Goal: Check status: Check status

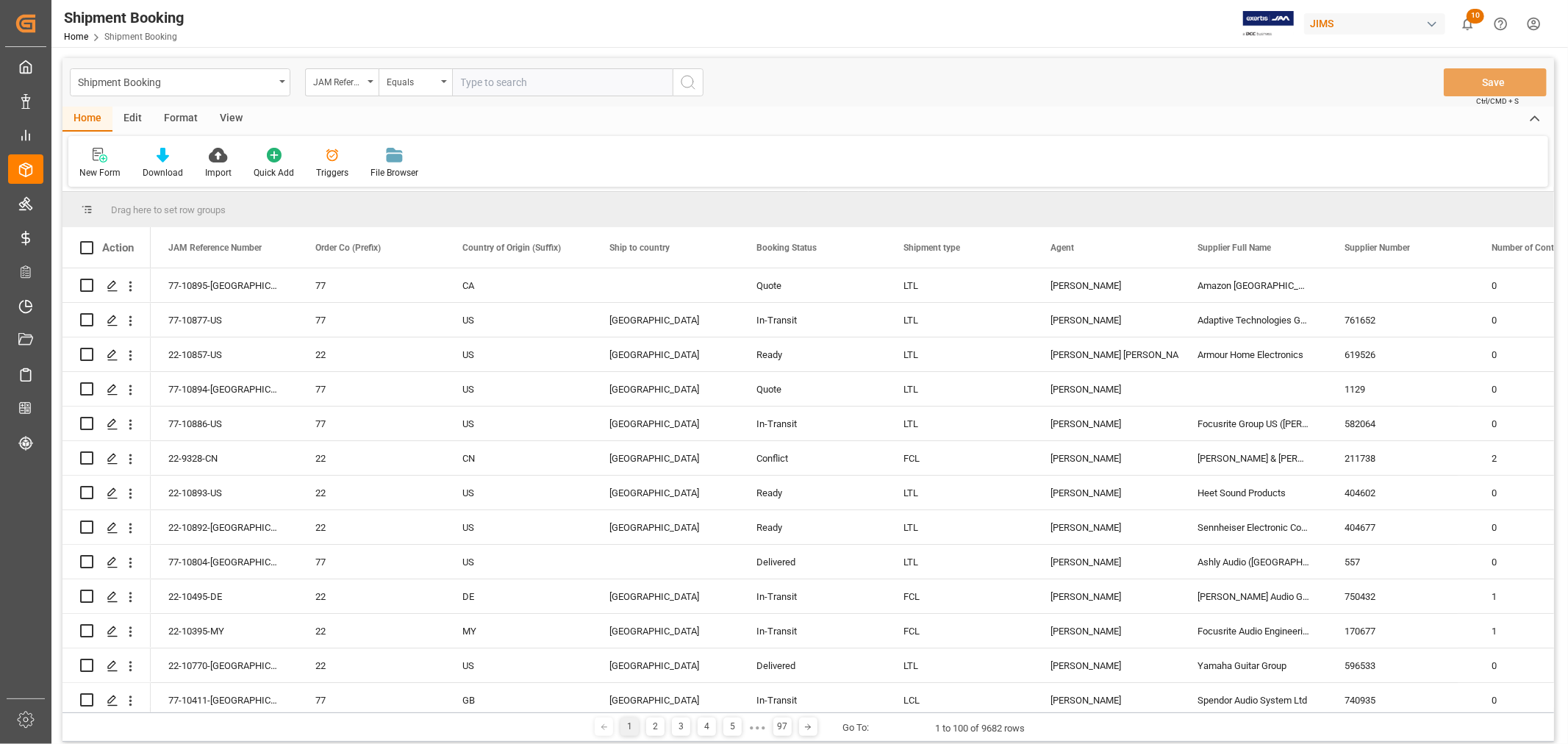
click at [570, 94] on input "text" at bounding box center [562, 82] width 220 height 28
type input "77-9587-vn"
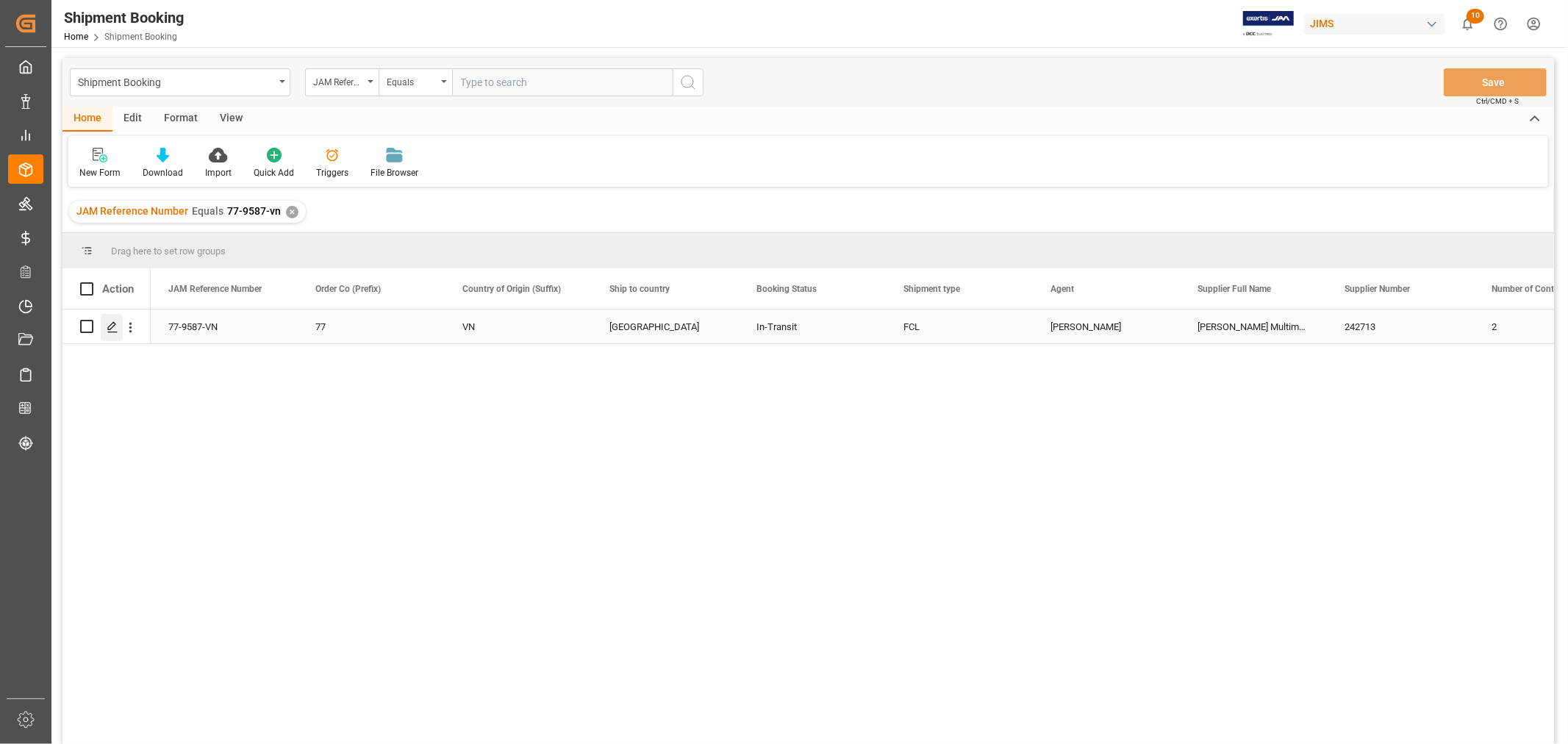
click at [107, 328] on icon "Press SPACE to select this row." at bounding box center [112, 327] width 12 height 12
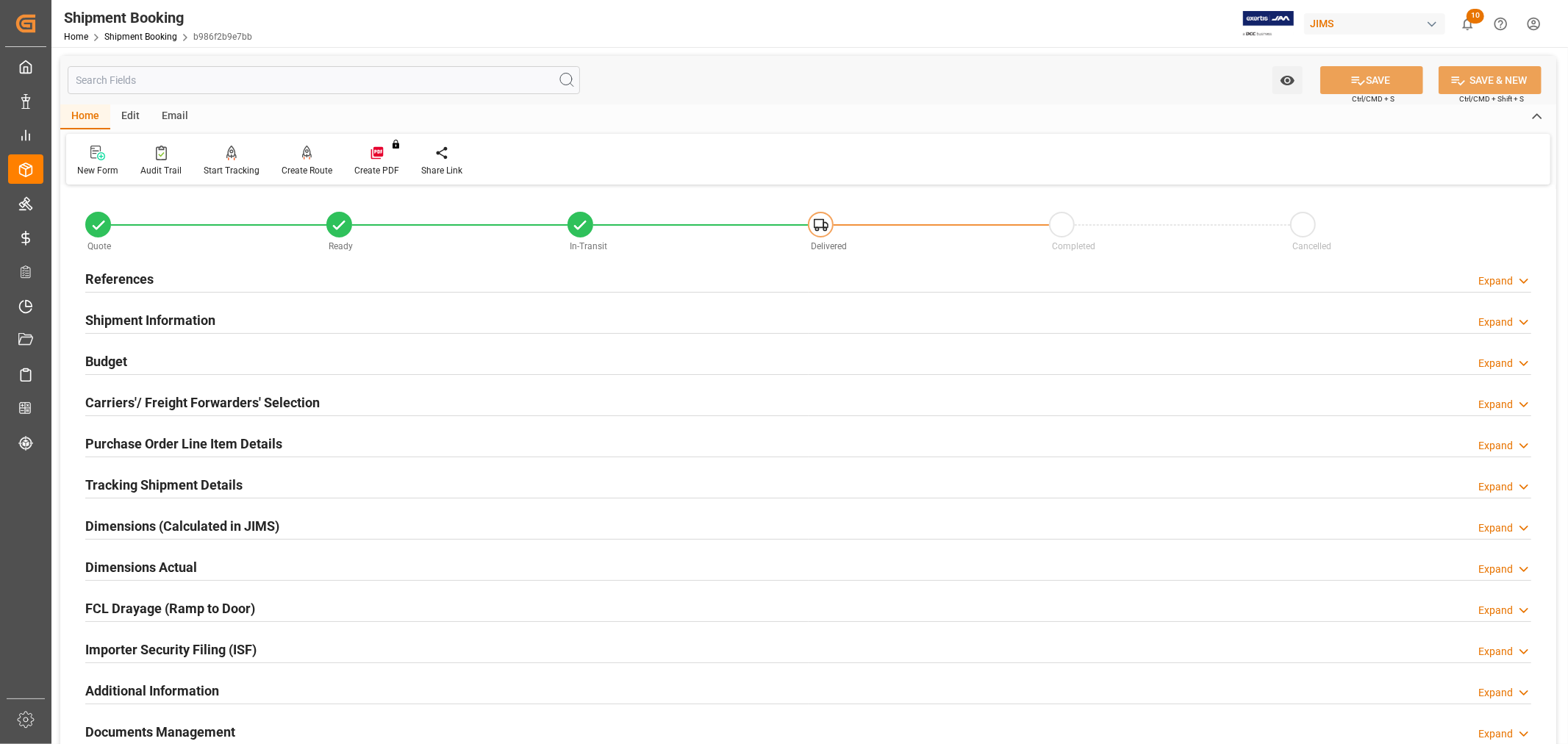
scroll to position [361, 0]
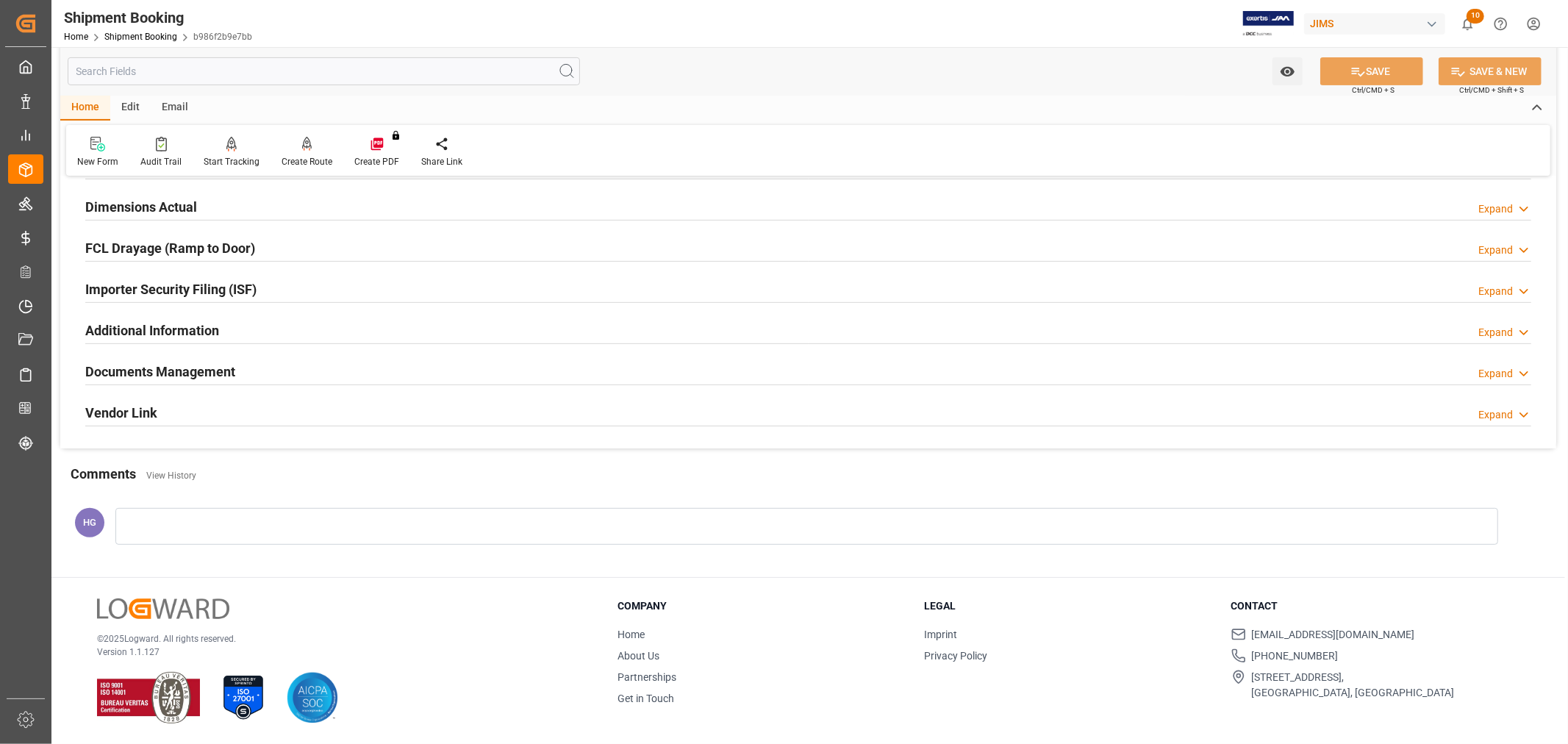
click at [172, 376] on h2 "Documents Management" at bounding box center [160, 371] width 150 height 20
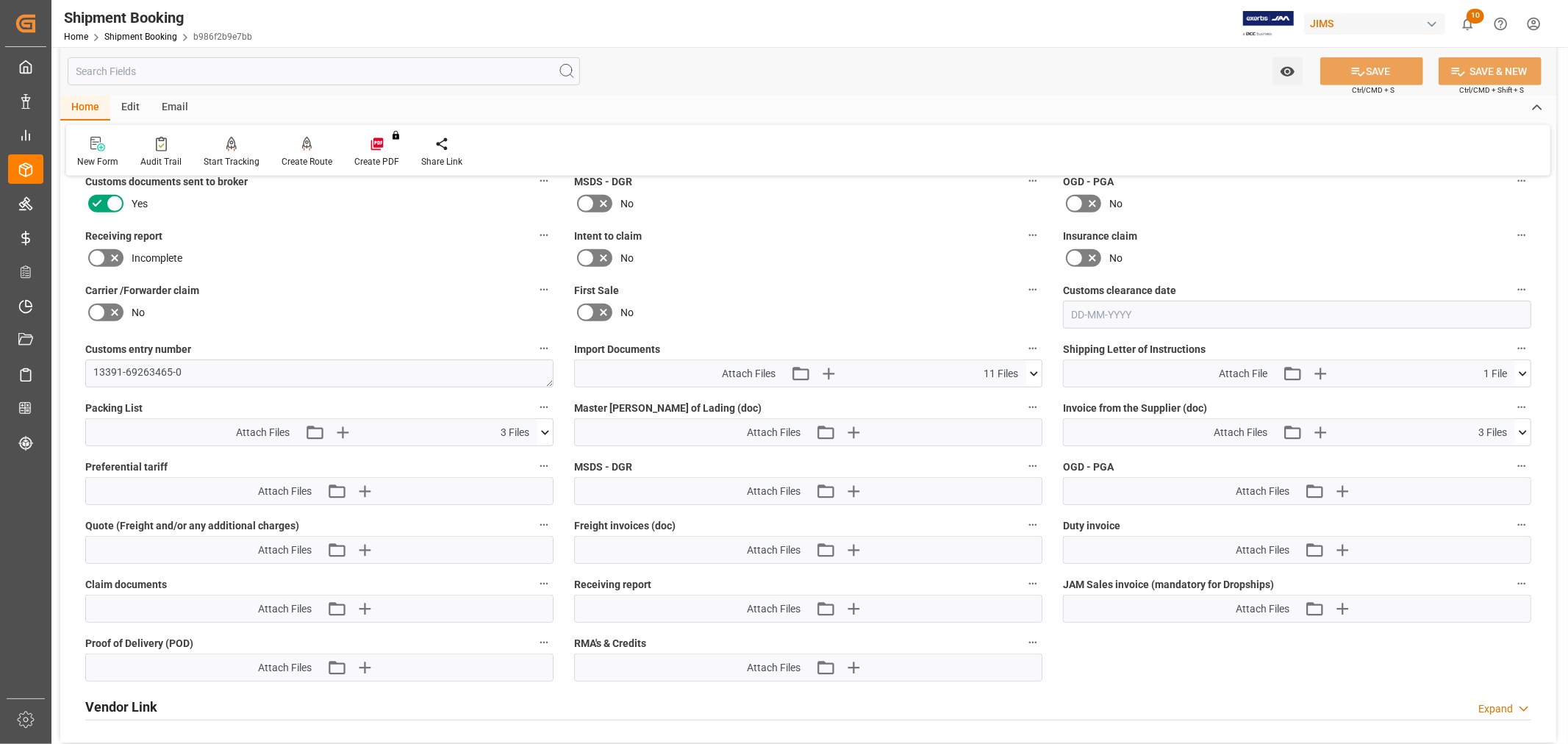
scroll to position [768, 0]
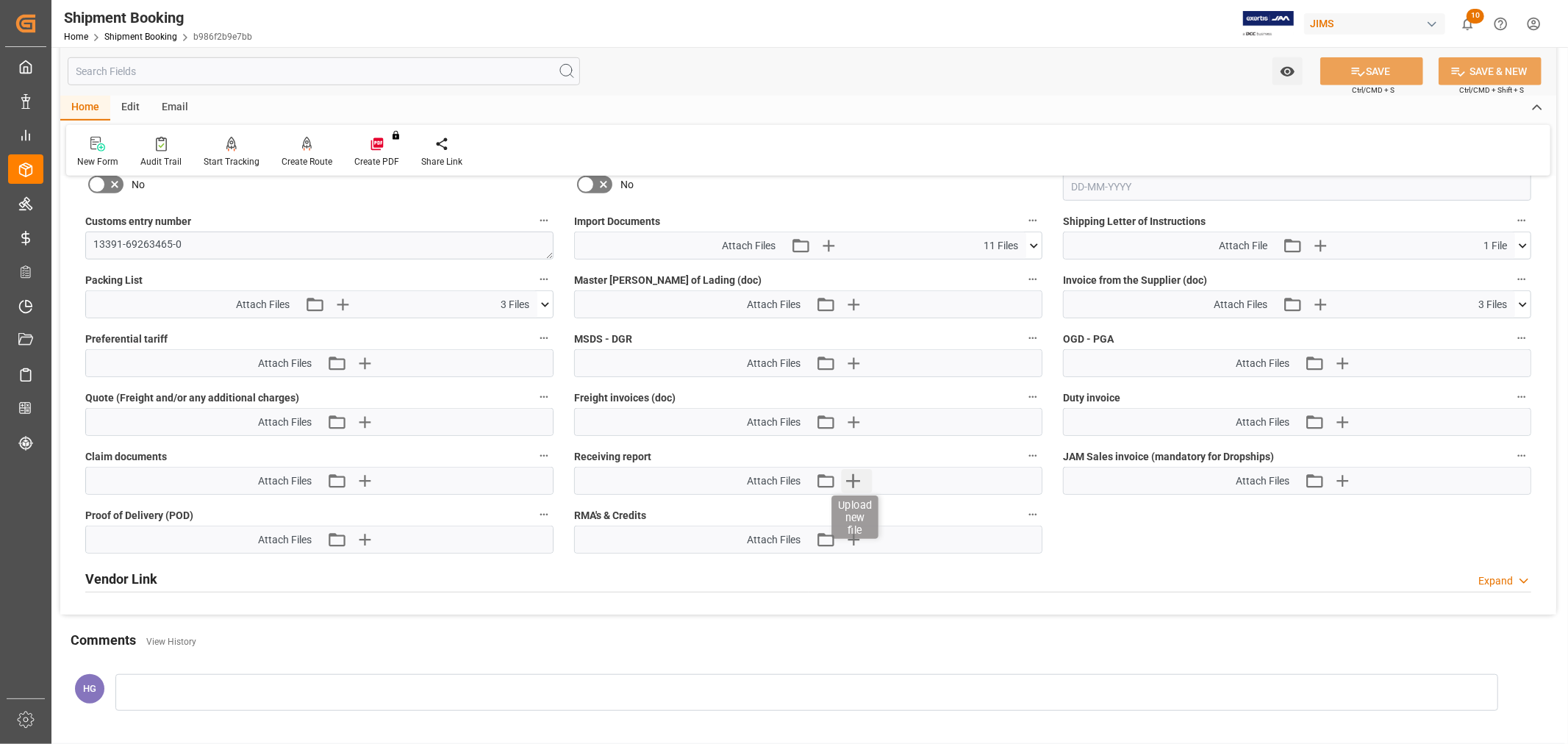
click at [850, 471] on icon "button" at bounding box center [853, 481] width 24 height 24
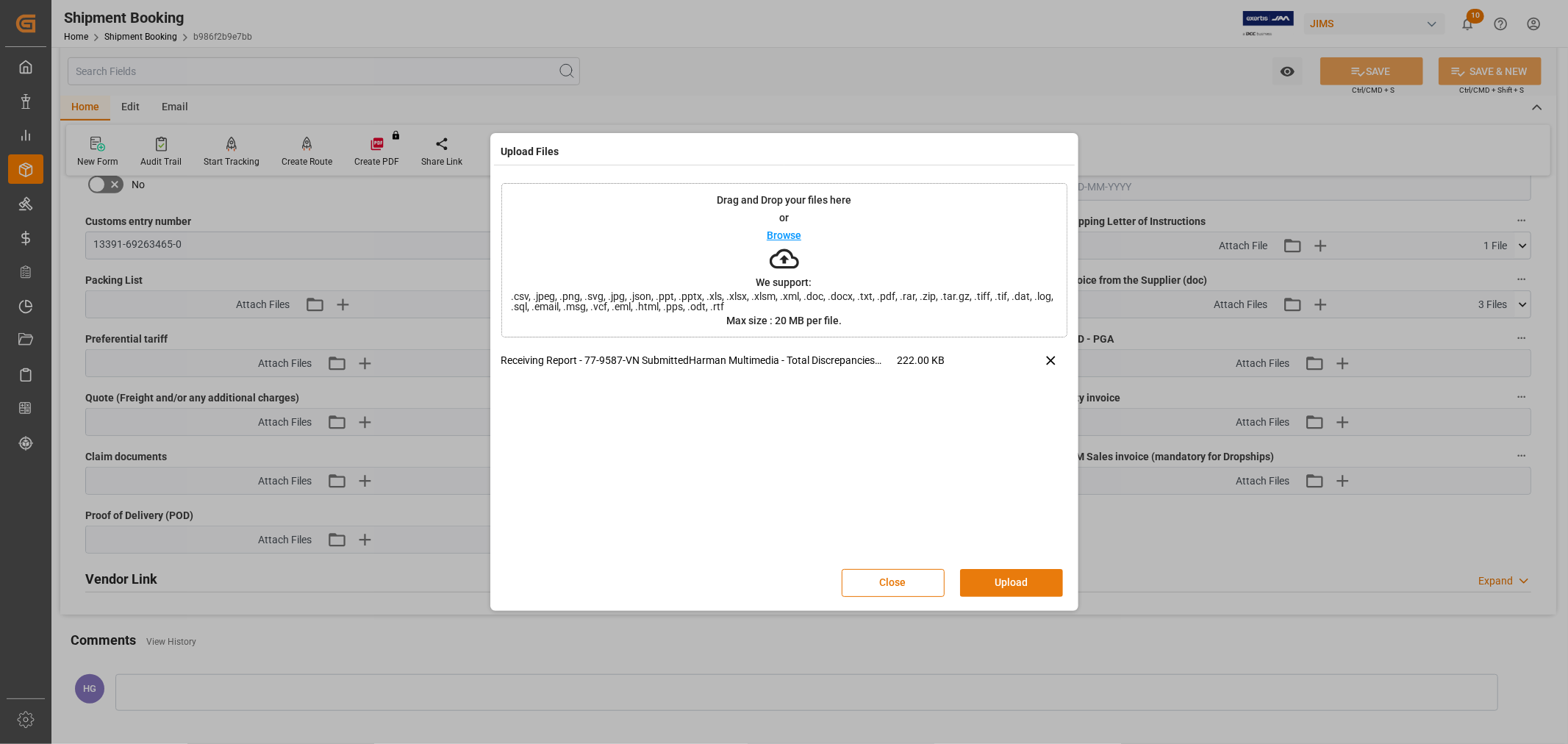
click at [1020, 582] on button "Upload" at bounding box center [1011, 582] width 103 height 28
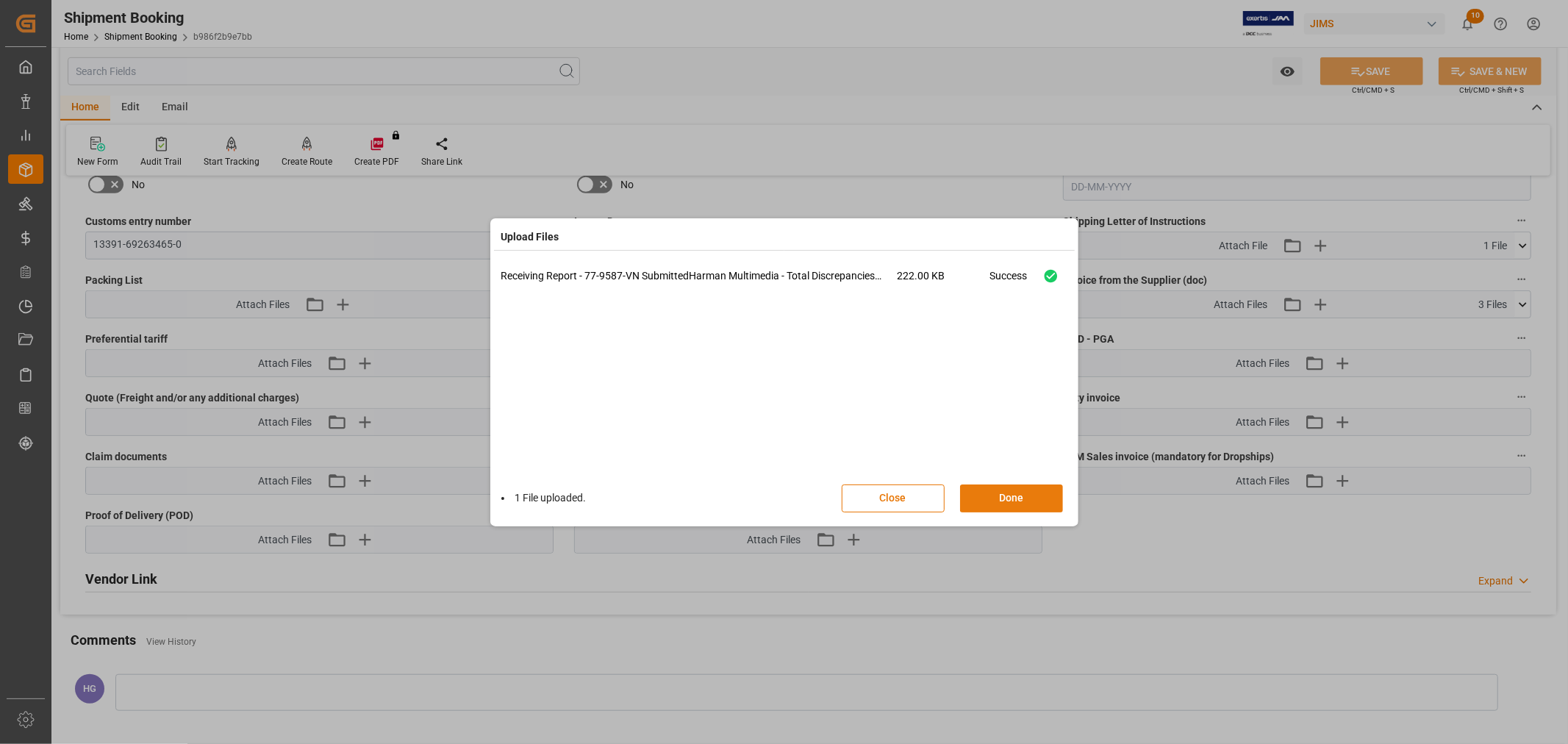
click at [1014, 505] on button "Done" at bounding box center [1011, 498] width 103 height 28
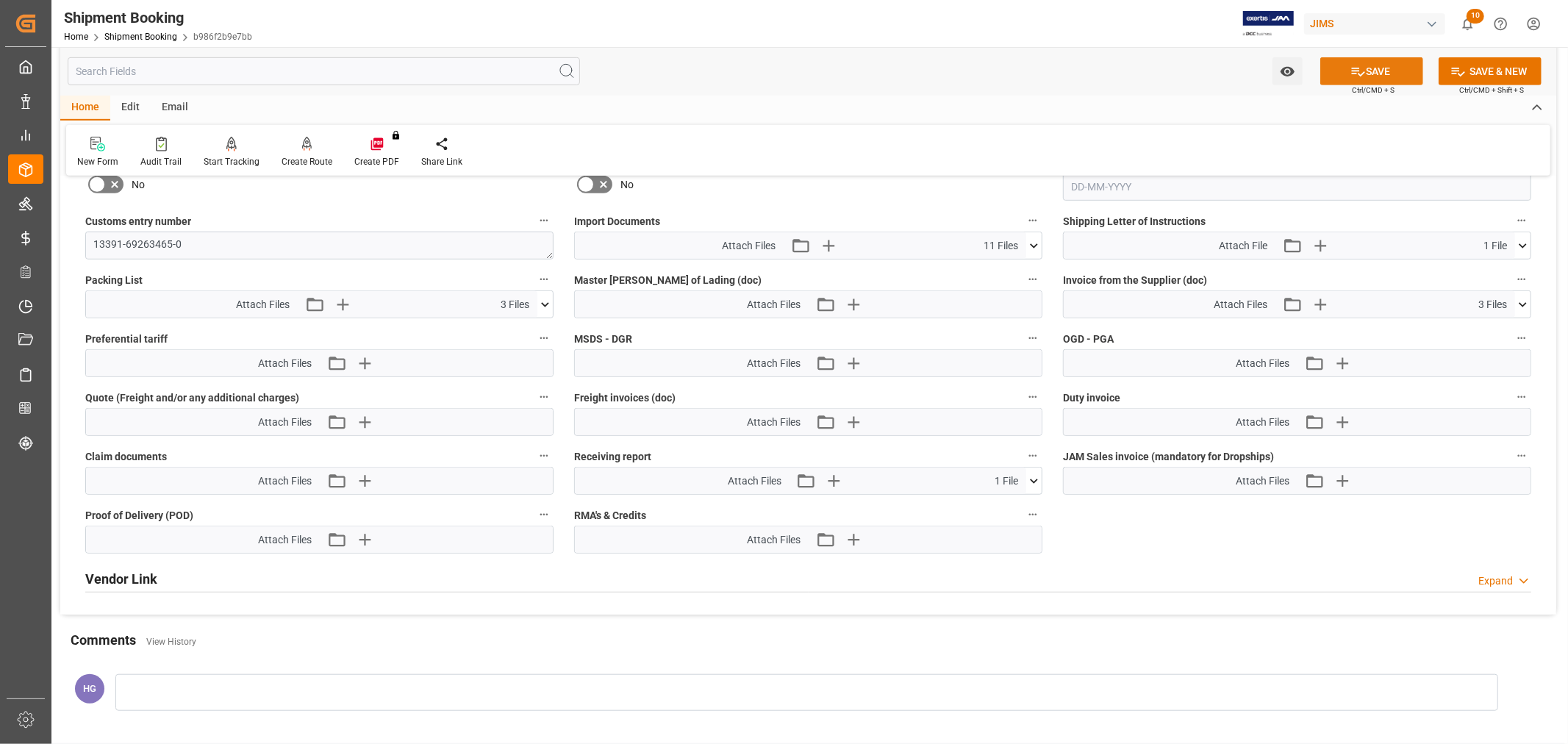
click at [1382, 65] on button "SAVE" at bounding box center [1371, 71] width 103 height 28
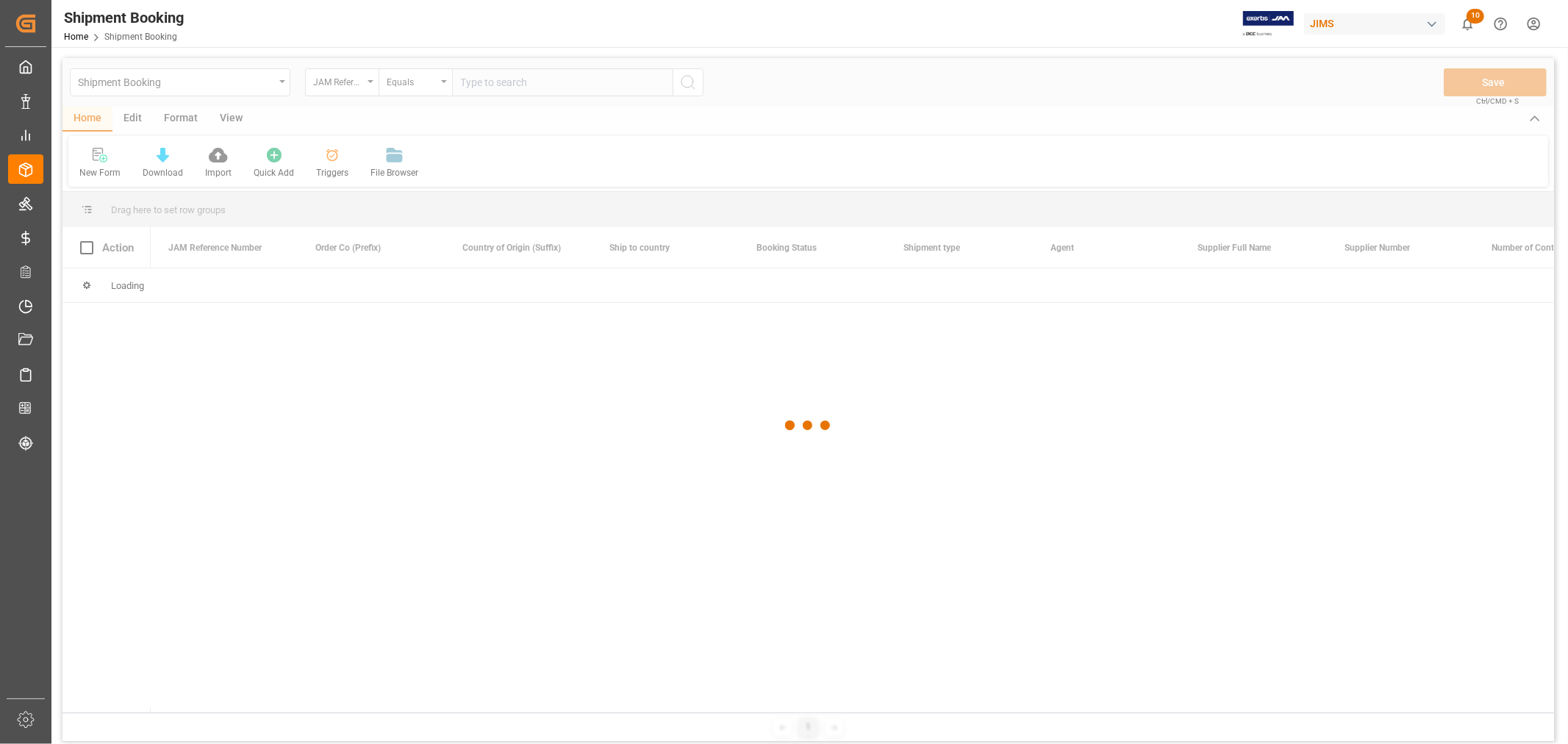
click at [180, 77] on div at bounding box center [808, 426] width 1491 height 735
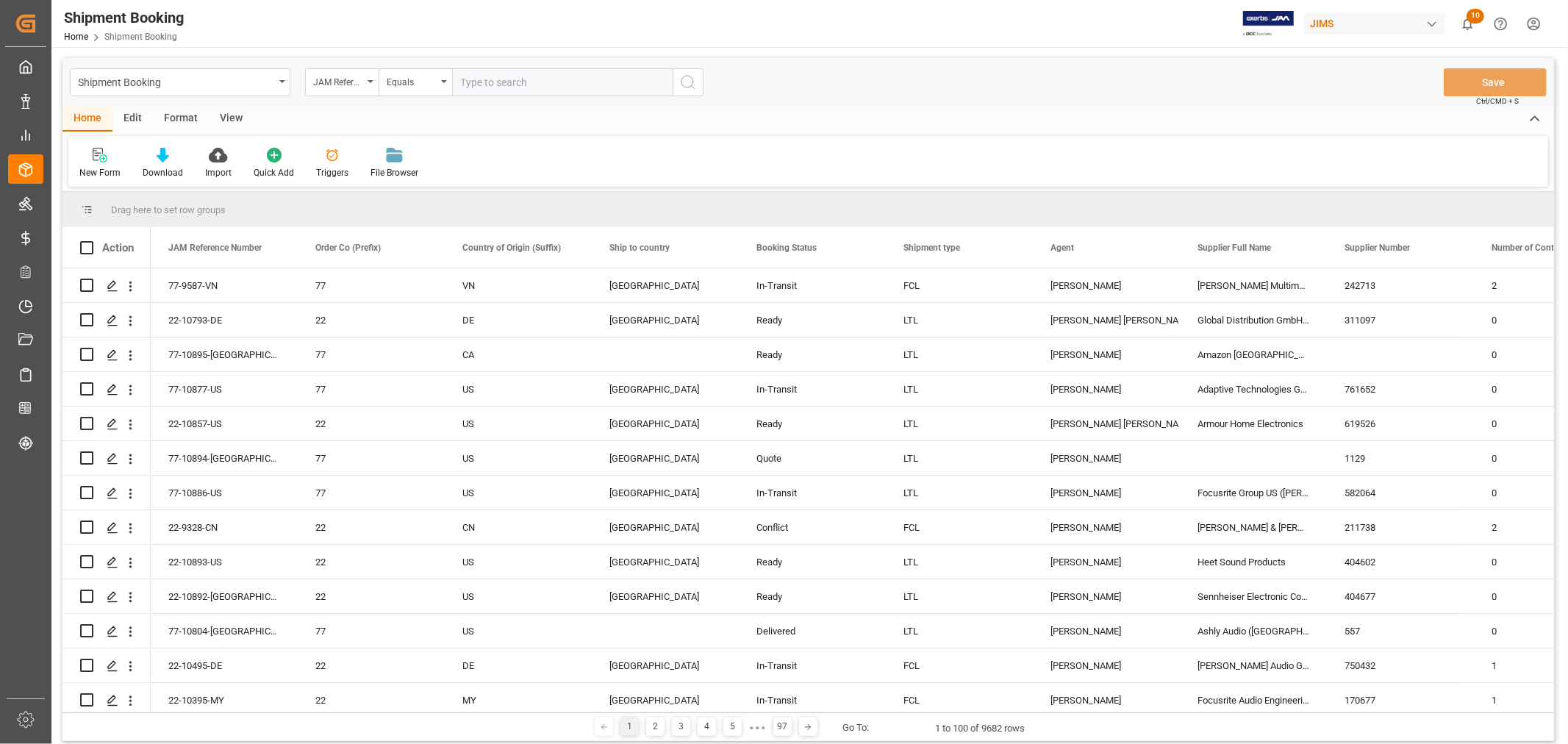
click at [180, 77] on div "Shipment Booking" at bounding box center [176, 81] width 196 height 18
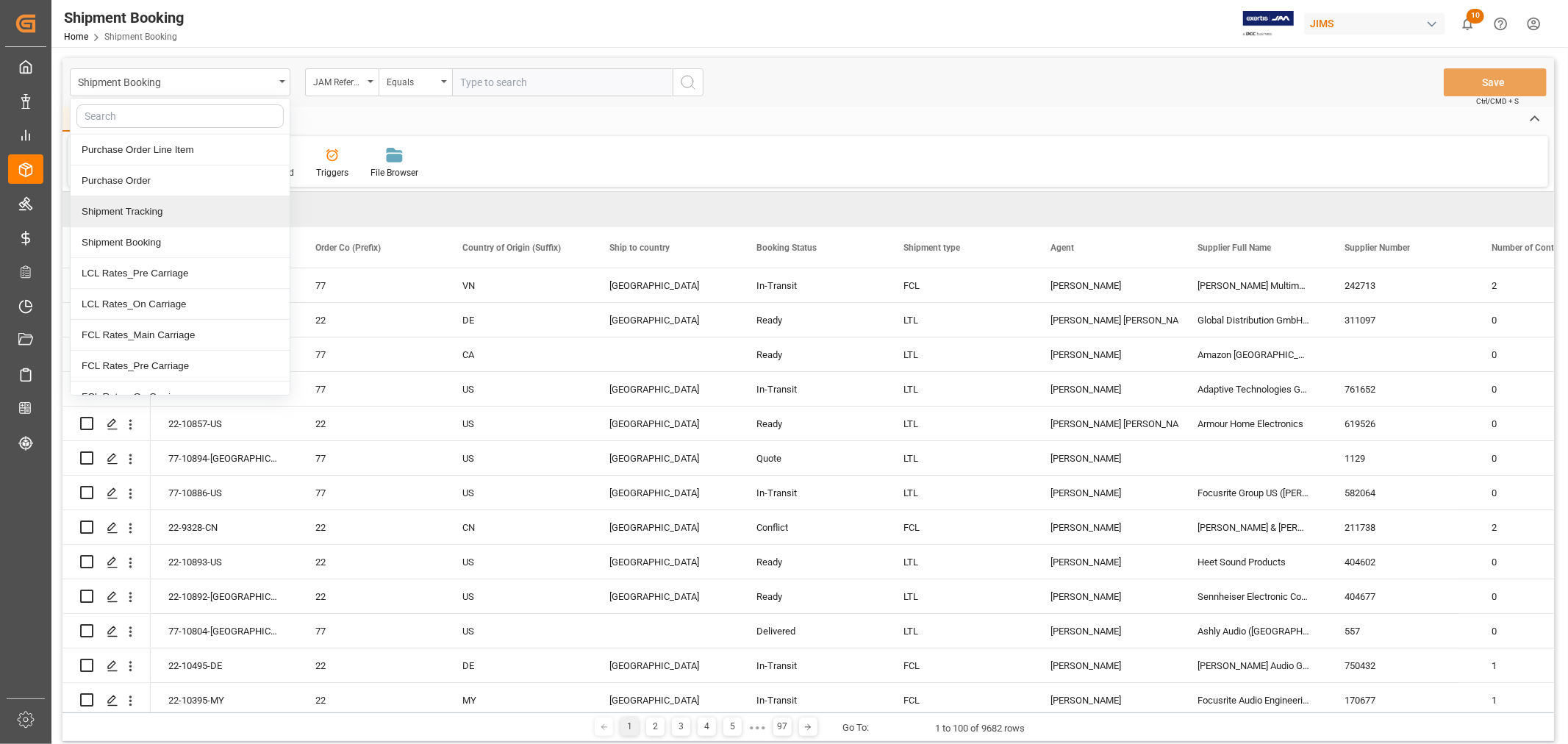
click at [149, 214] on div "Shipment Tracking" at bounding box center [179, 211] width 219 height 31
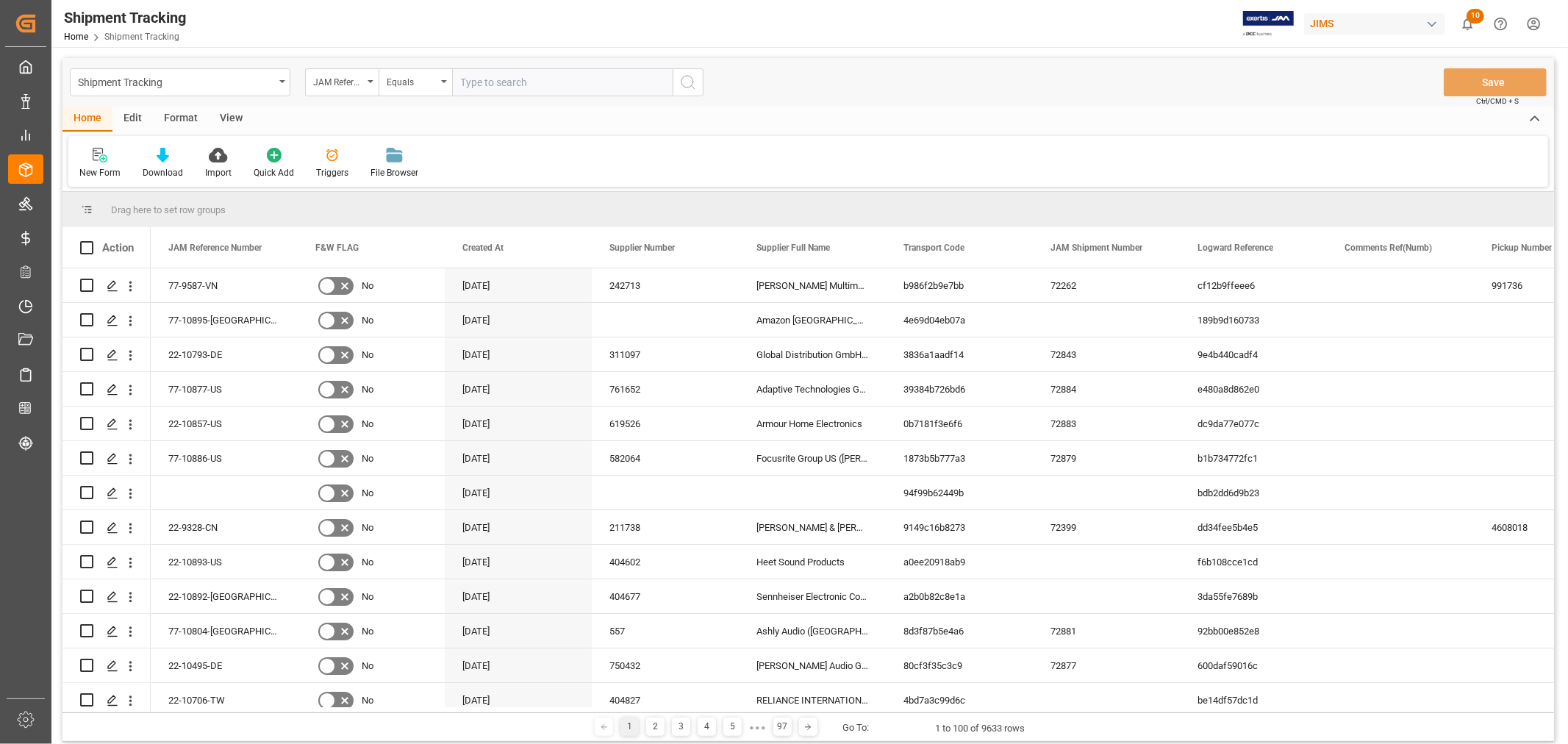
click at [562, 78] on input "text" at bounding box center [562, 82] width 220 height 28
type input "77-9587-vn"
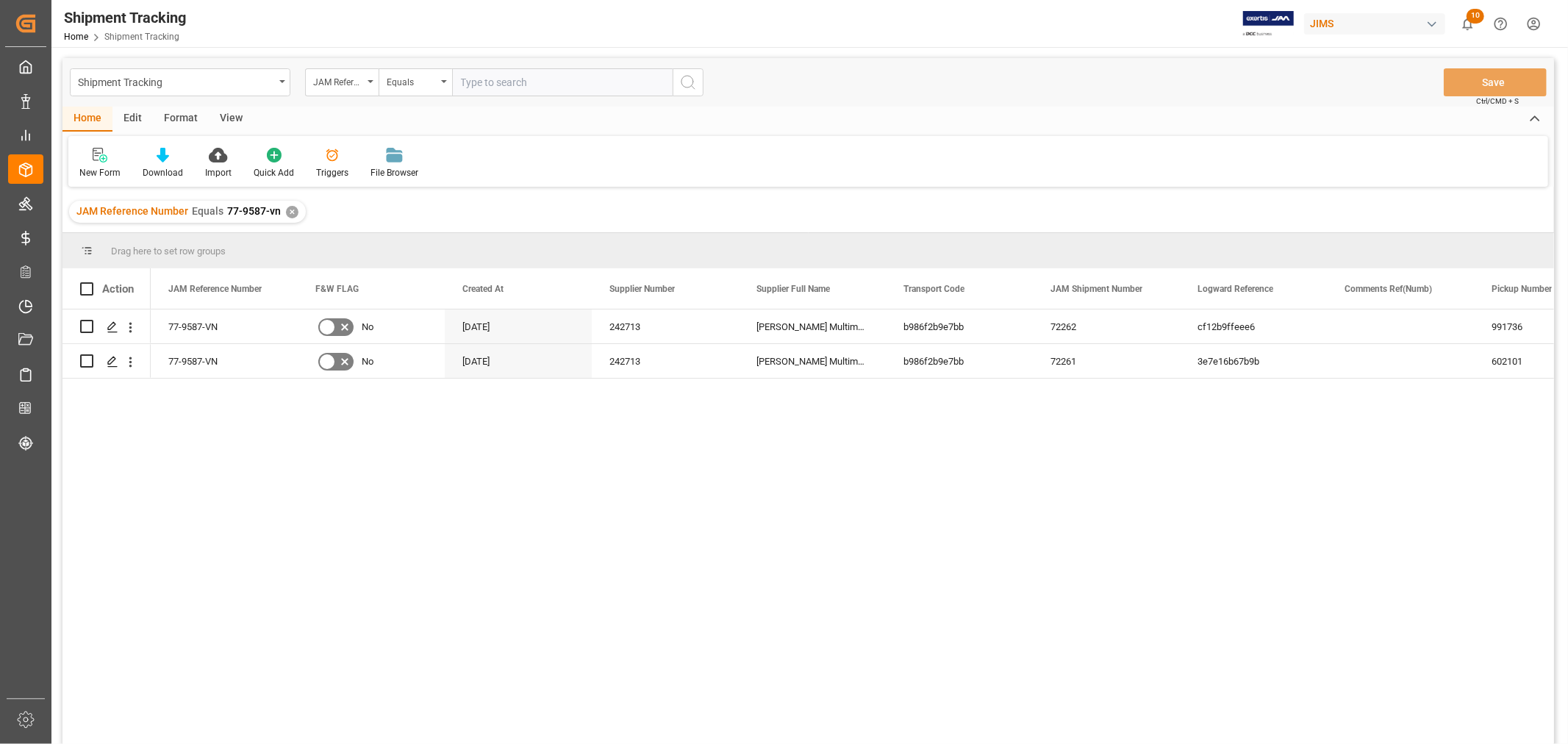
click at [234, 111] on div "View" at bounding box center [231, 119] width 45 height 25
click at [92, 155] on icon at bounding box center [94, 155] width 15 height 15
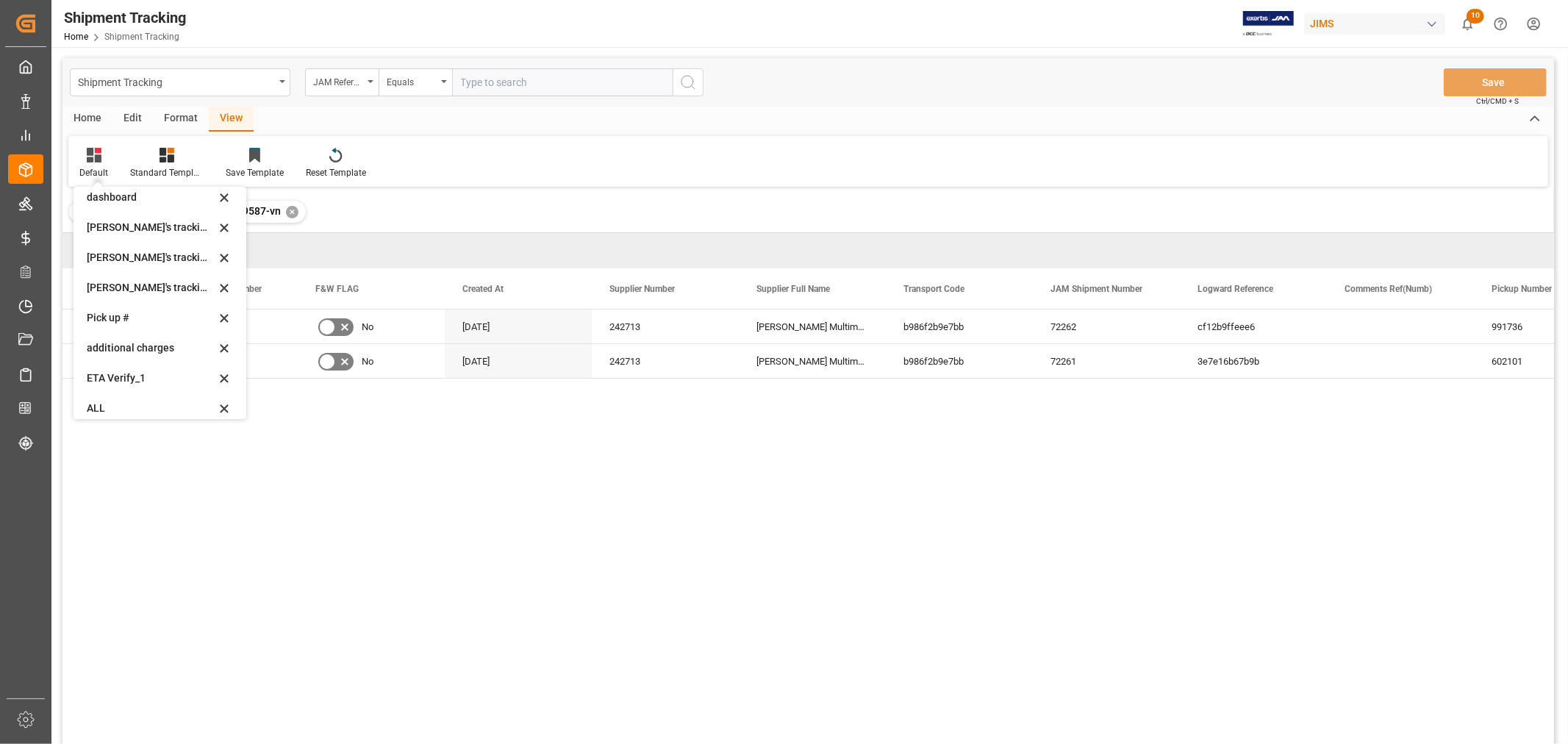
scroll to position [291, 0]
click at [113, 275] on div "[PERSON_NAME]'s tracking all_sample" at bounding box center [151, 278] width 129 height 16
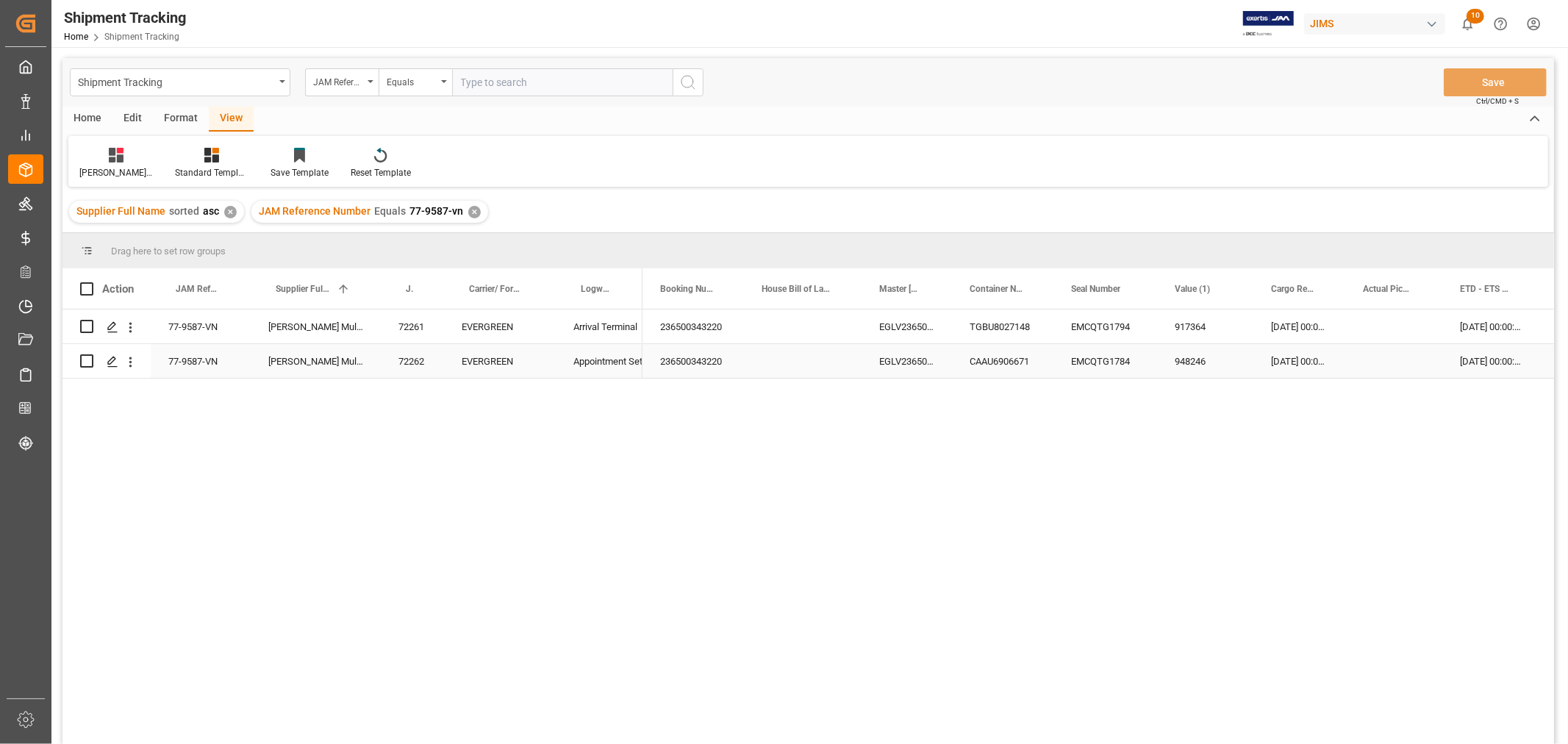
click at [1406, 364] on div "Press SPACE to select this row." at bounding box center [1393, 361] width 97 height 34
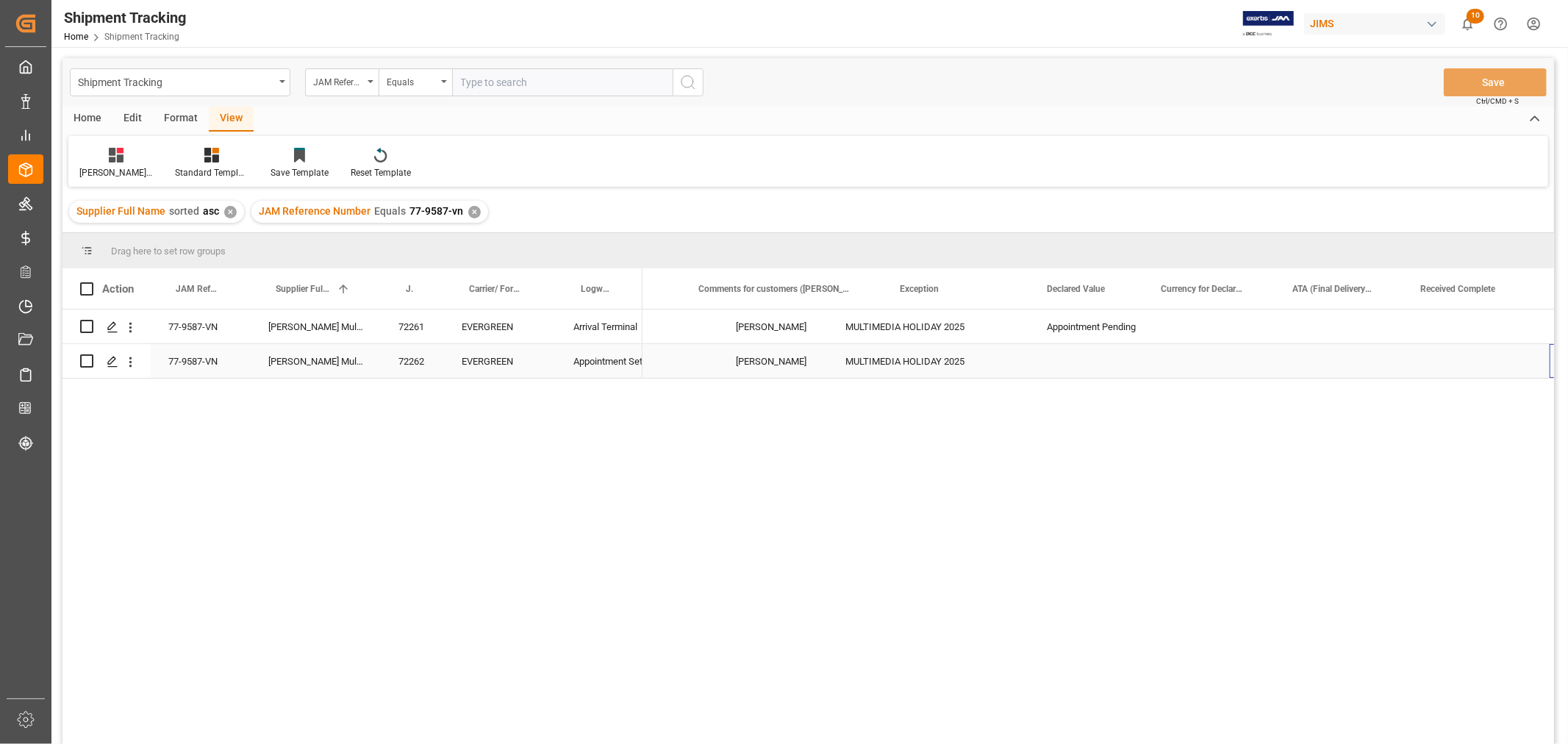
scroll to position [0, 1161]
click at [1427, 363] on div "Press SPACE to select this row." at bounding box center [1476, 361] width 147 height 34
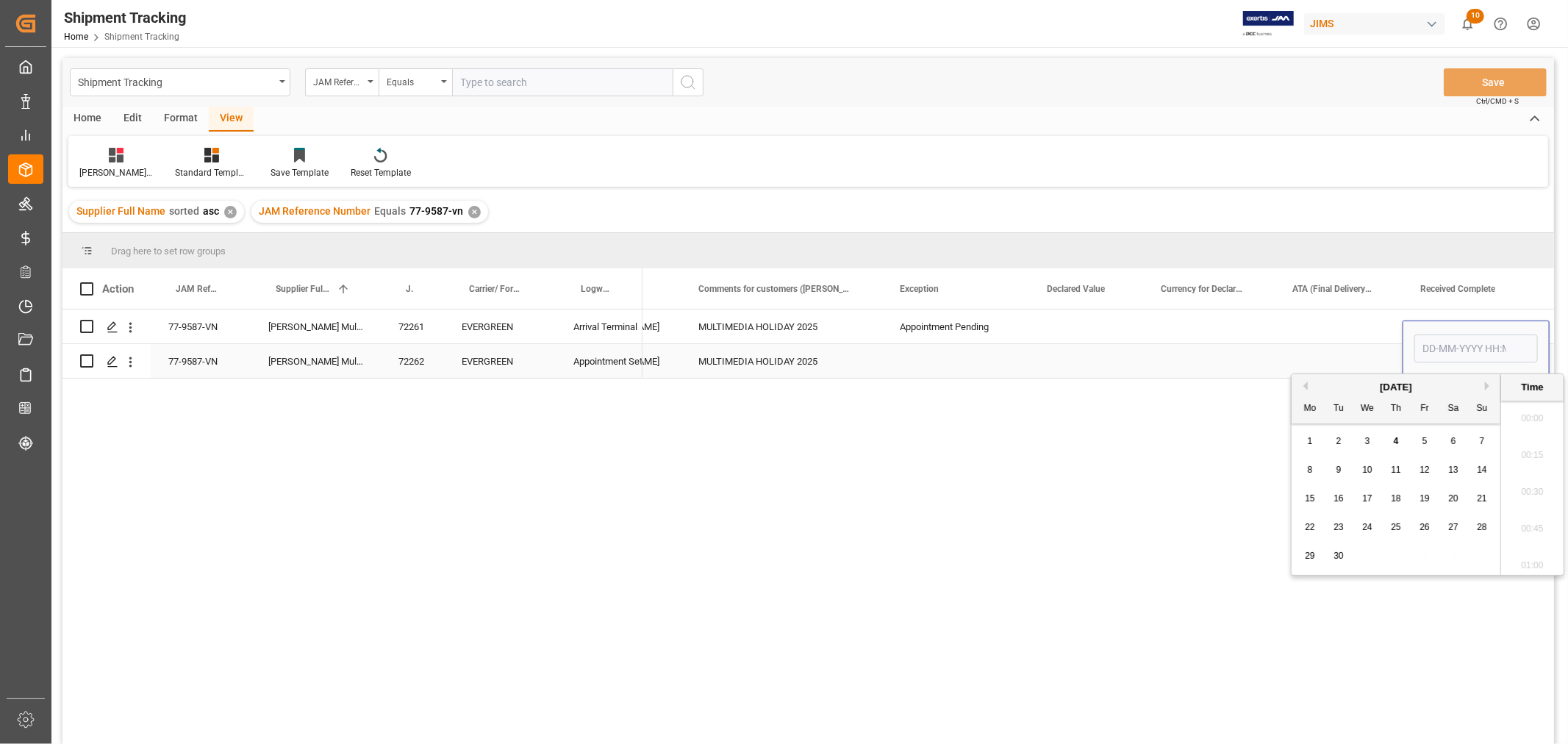
scroll to position [2320, 0]
click at [1427, 363] on div "Press SPACE to select this row." at bounding box center [1476, 349] width 123 height 34
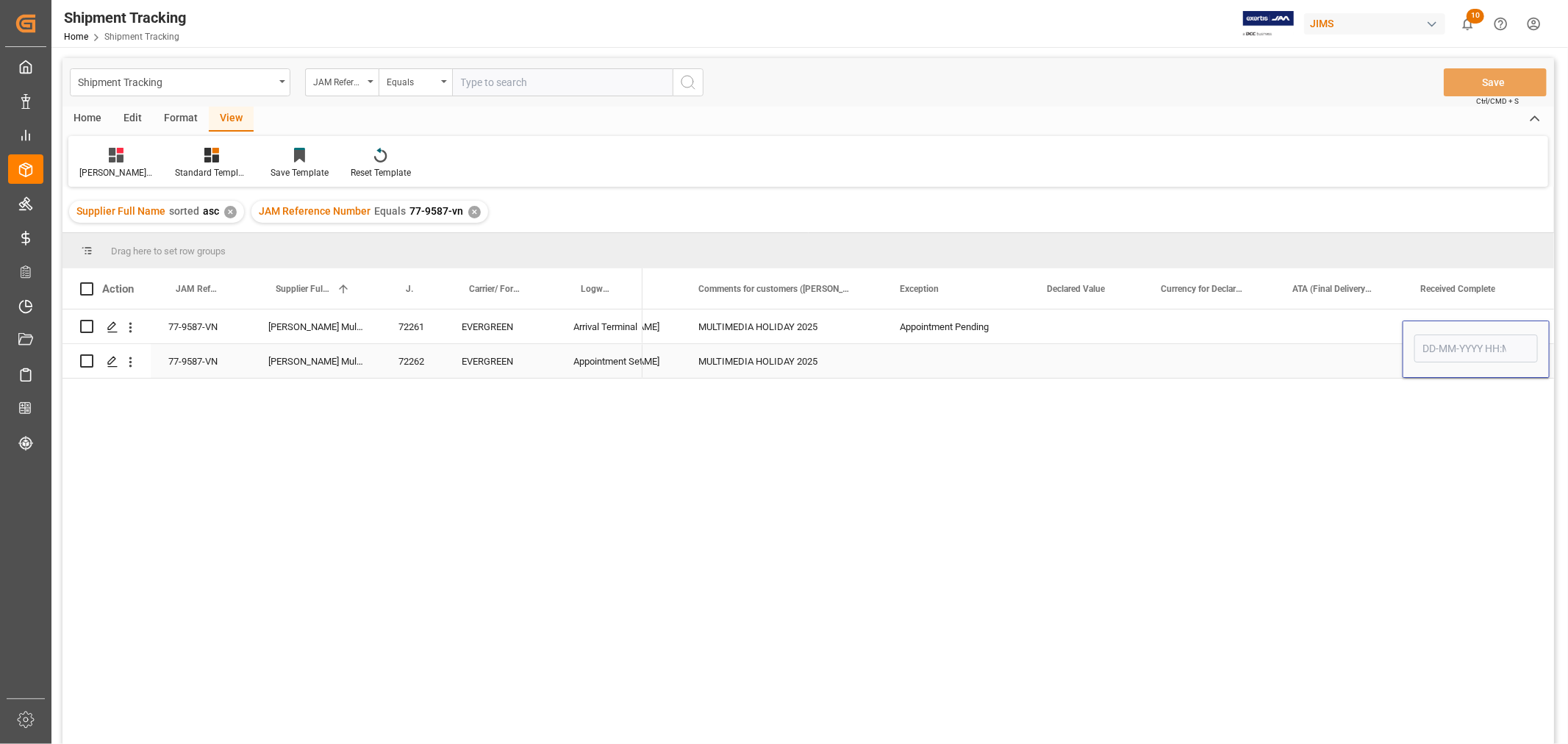
click at [1427, 348] on input "Press SPACE to select this row." at bounding box center [1476, 348] width 123 height 28
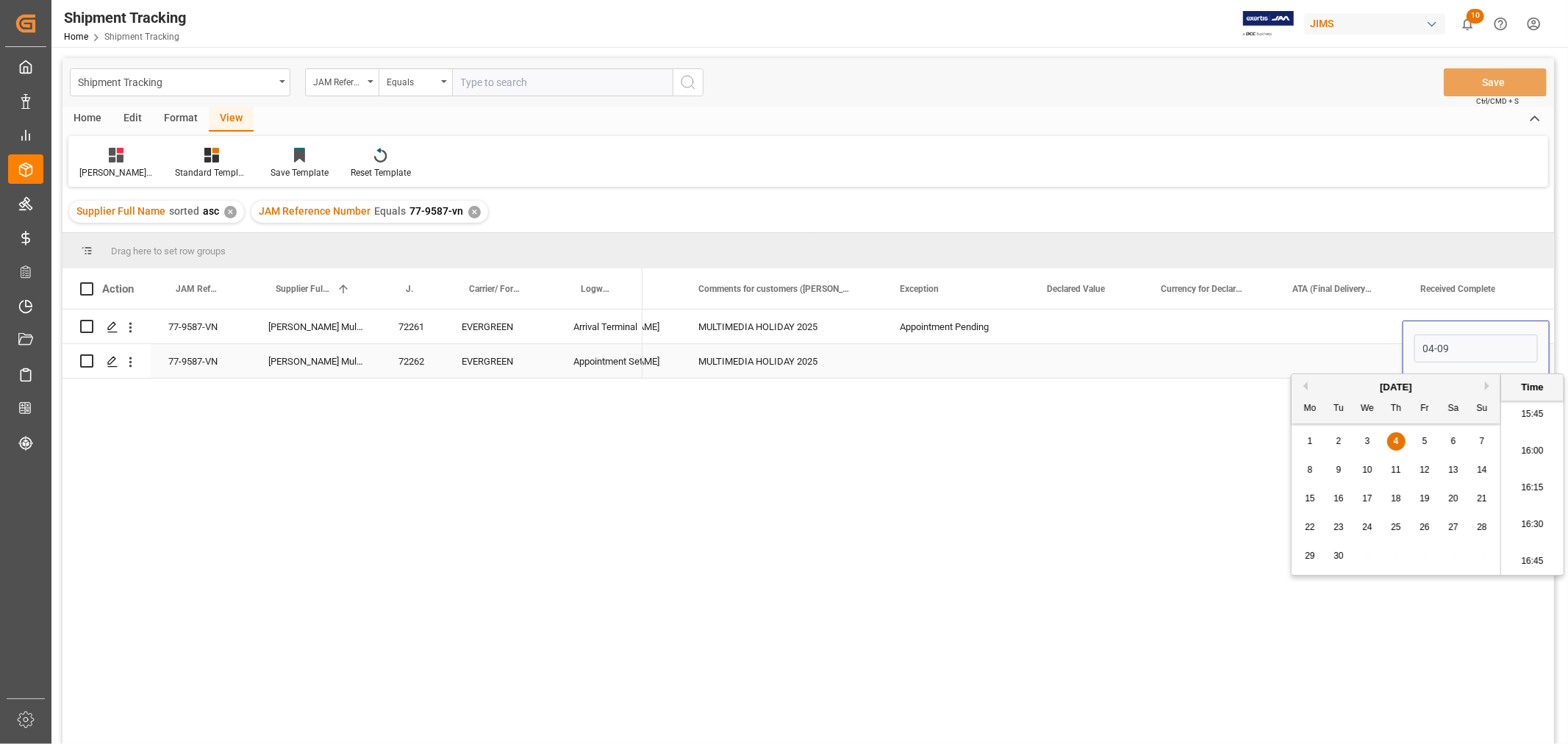
type input "[DATE] 00:00"
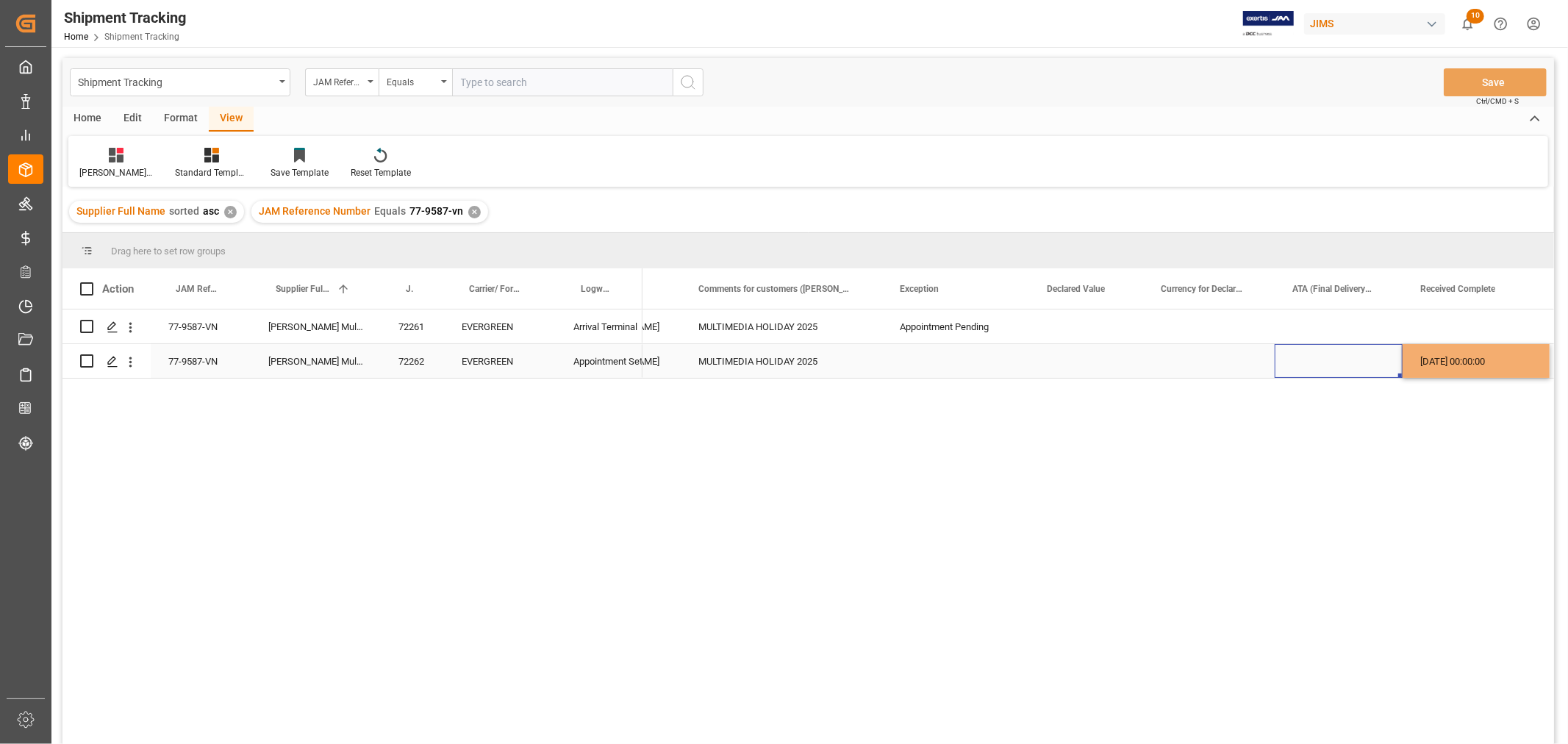
click at [1360, 348] on div "Press SPACE to select this row." at bounding box center [1339, 361] width 128 height 34
click at [1480, 81] on button "Save" at bounding box center [1495, 82] width 103 height 28
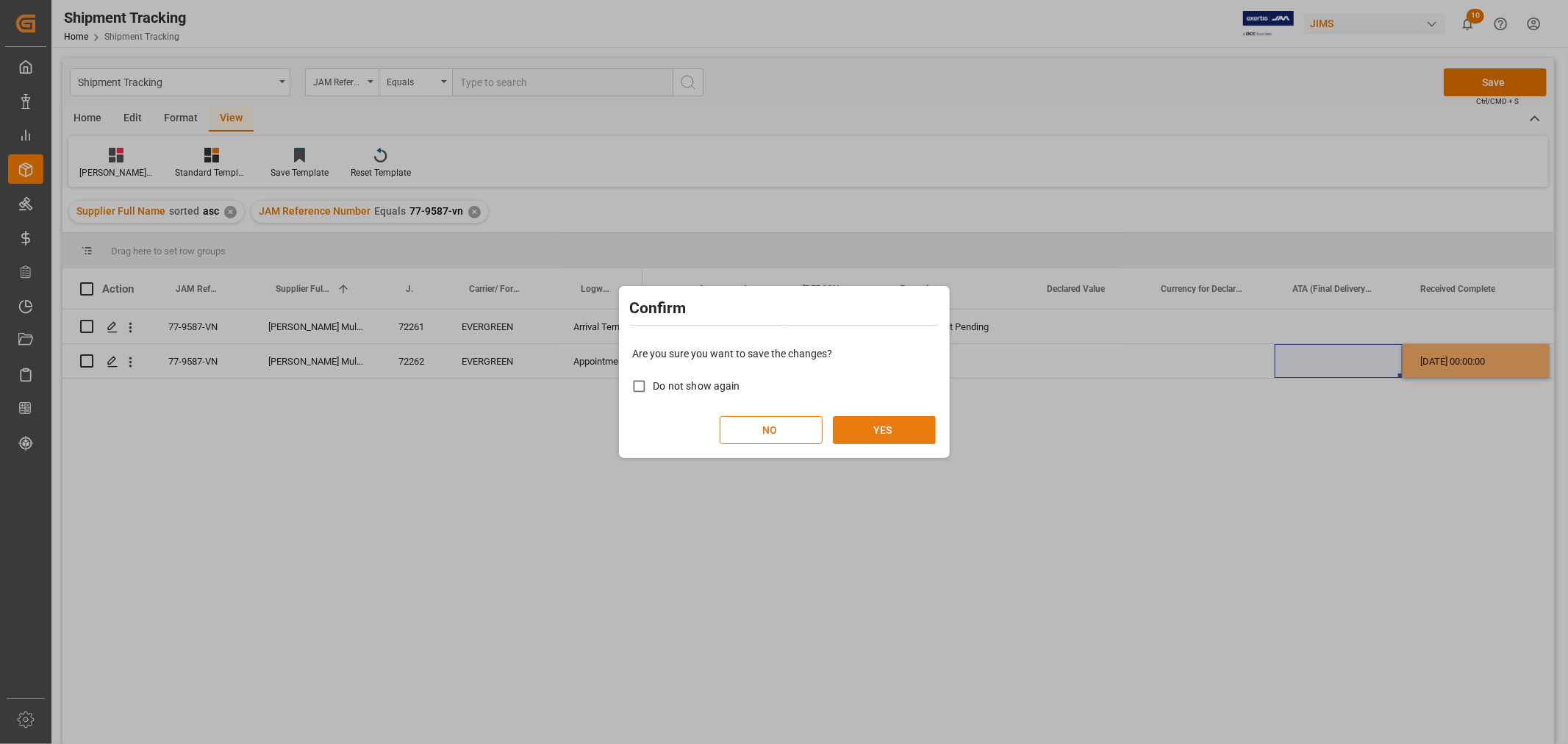
click at [856, 429] on button "YES" at bounding box center [884, 430] width 103 height 28
